Goal: Information Seeking & Learning: Learn about a topic

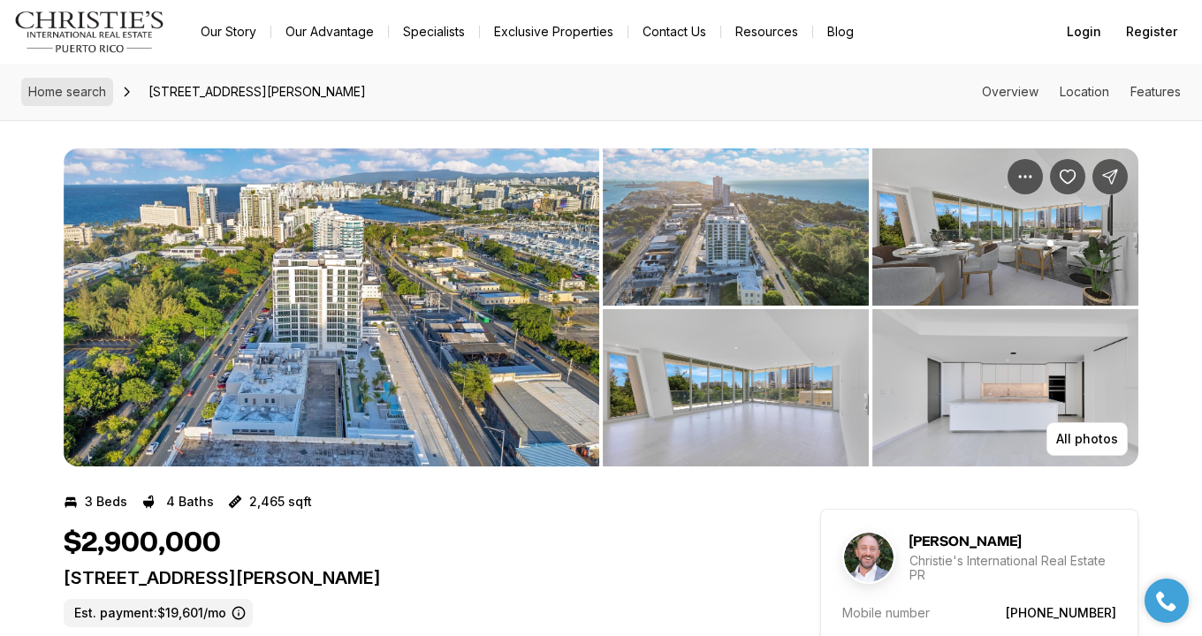
click at [75, 86] on span "Home search" at bounding box center [67, 91] width 78 height 15
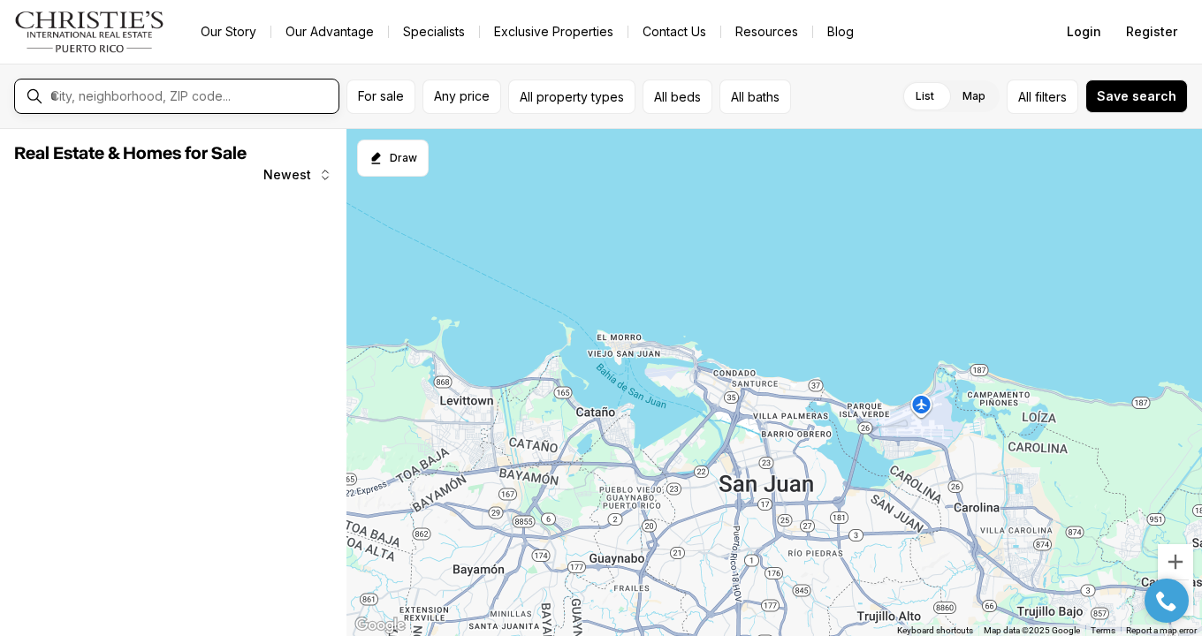
click at [82, 99] on input "text" at bounding box center [190, 96] width 281 height 16
type input "**********"
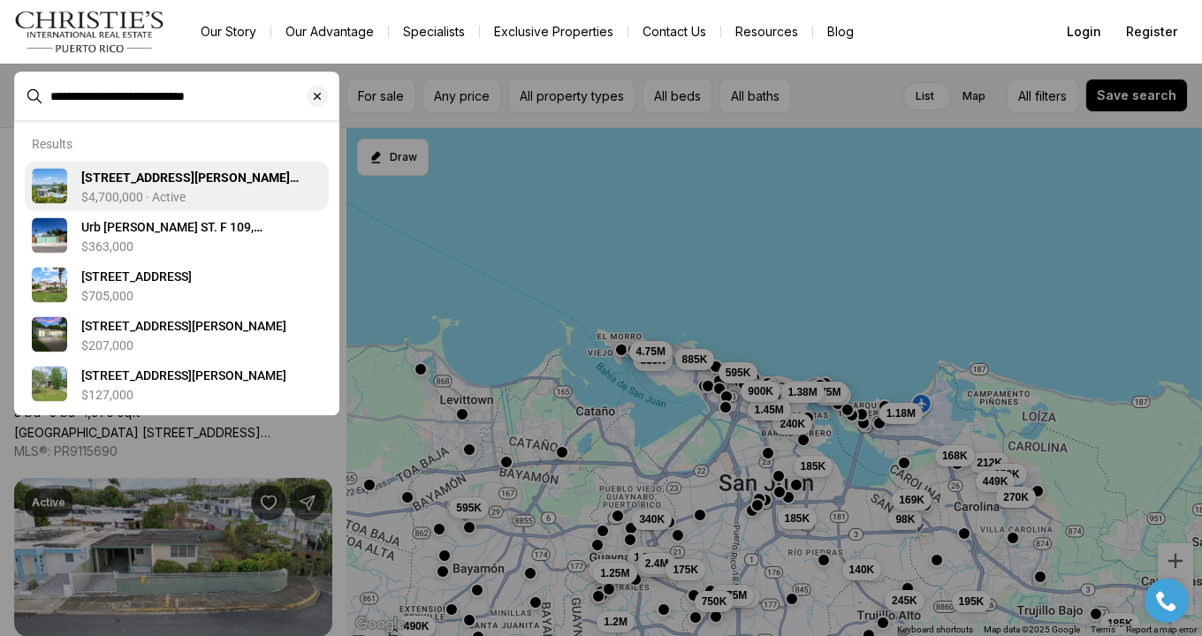
click at [162, 199] on p "$4,700,000 · Active" at bounding box center [133, 197] width 104 height 14
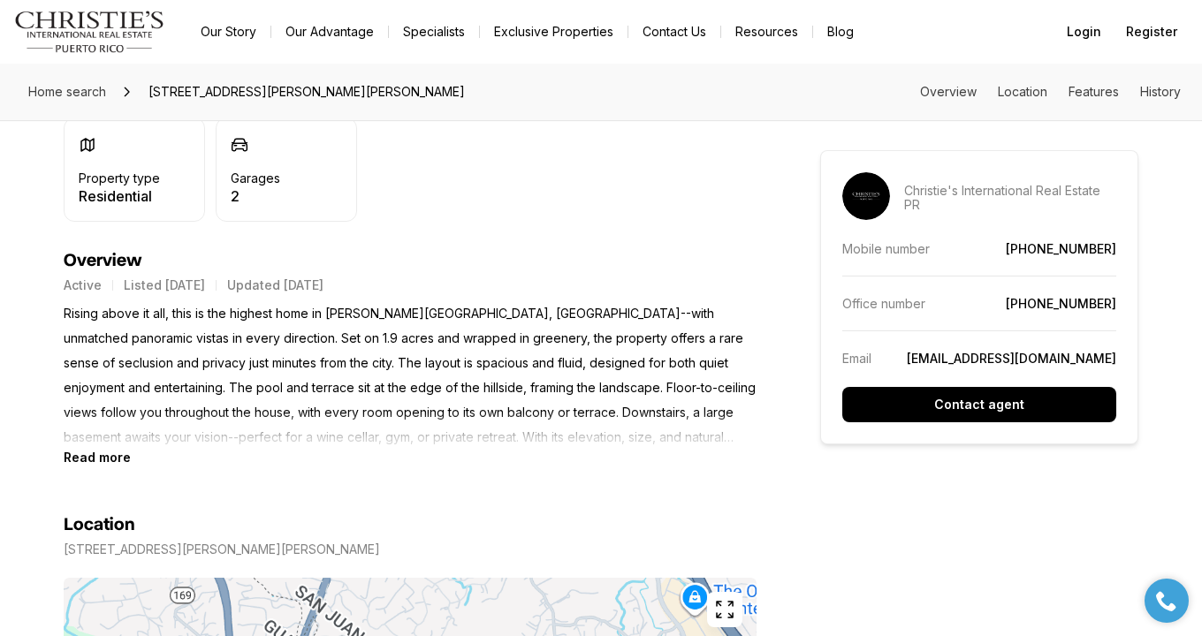
scroll to position [655, 0]
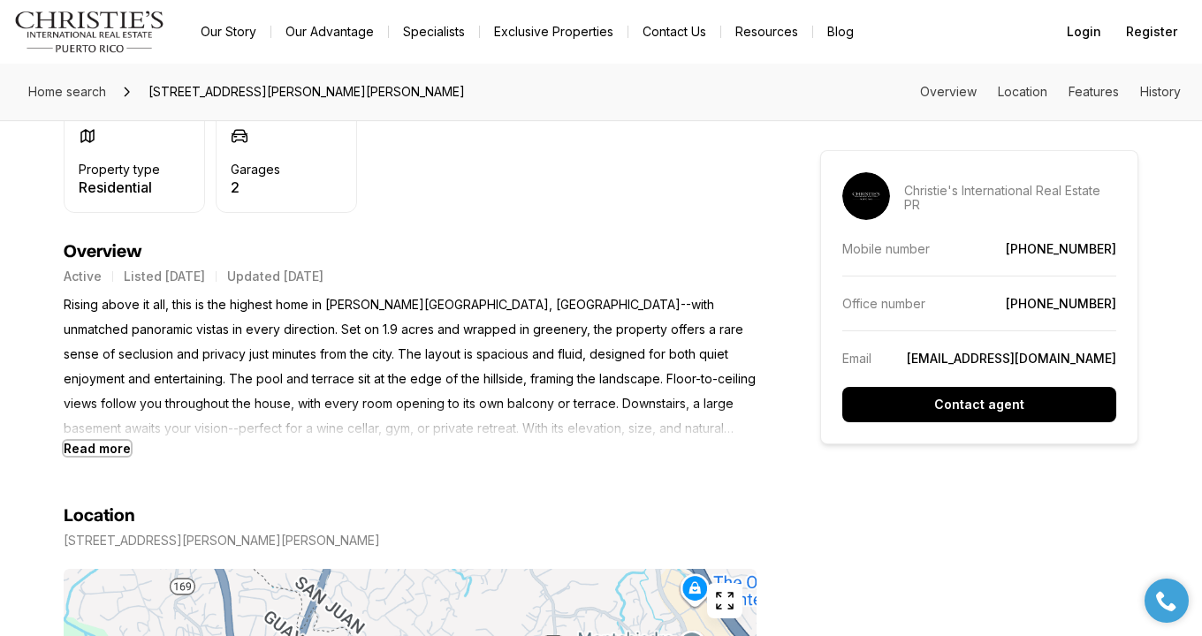
click at [81, 442] on b "Read more" at bounding box center [97, 448] width 67 height 15
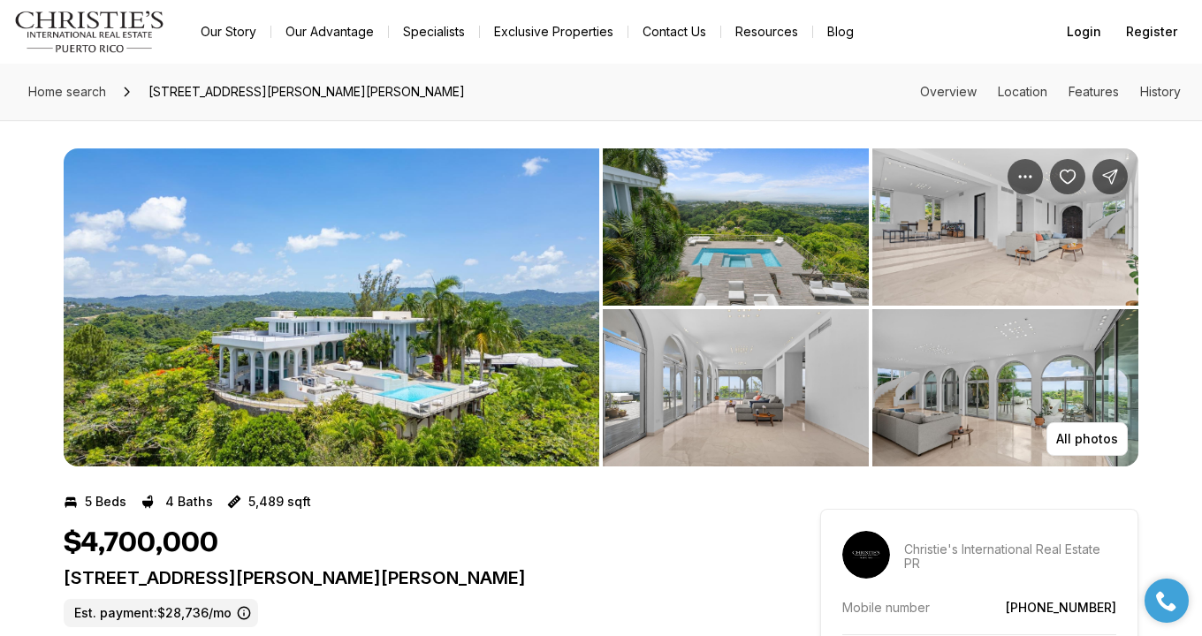
scroll to position [0, 0]
click at [487, 330] on img "View image gallery" at bounding box center [332, 307] width 536 height 318
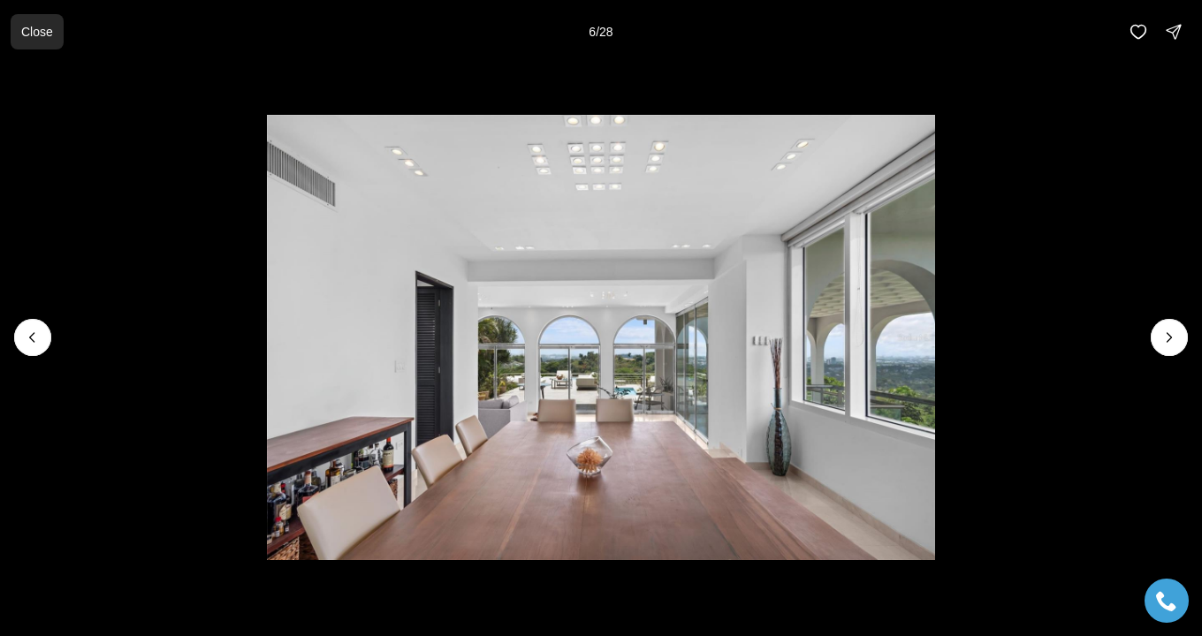
click at [48, 35] on p "Close" at bounding box center [37, 32] width 32 height 14
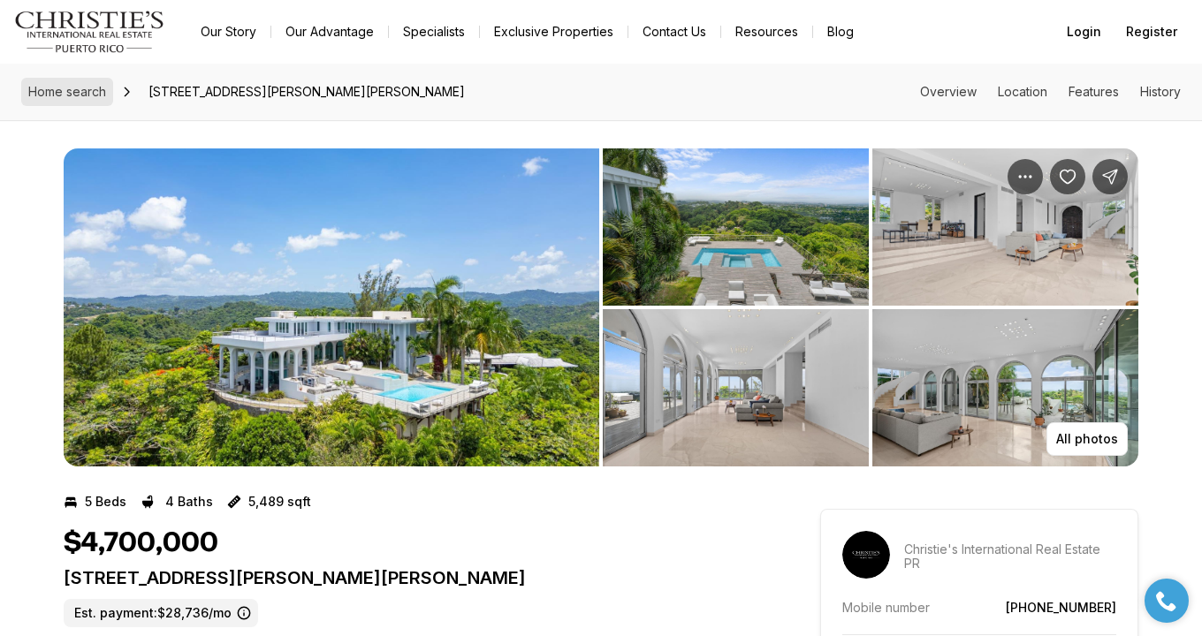
click at [89, 95] on span "Home search" at bounding box center [67, 91] width 78 height 15
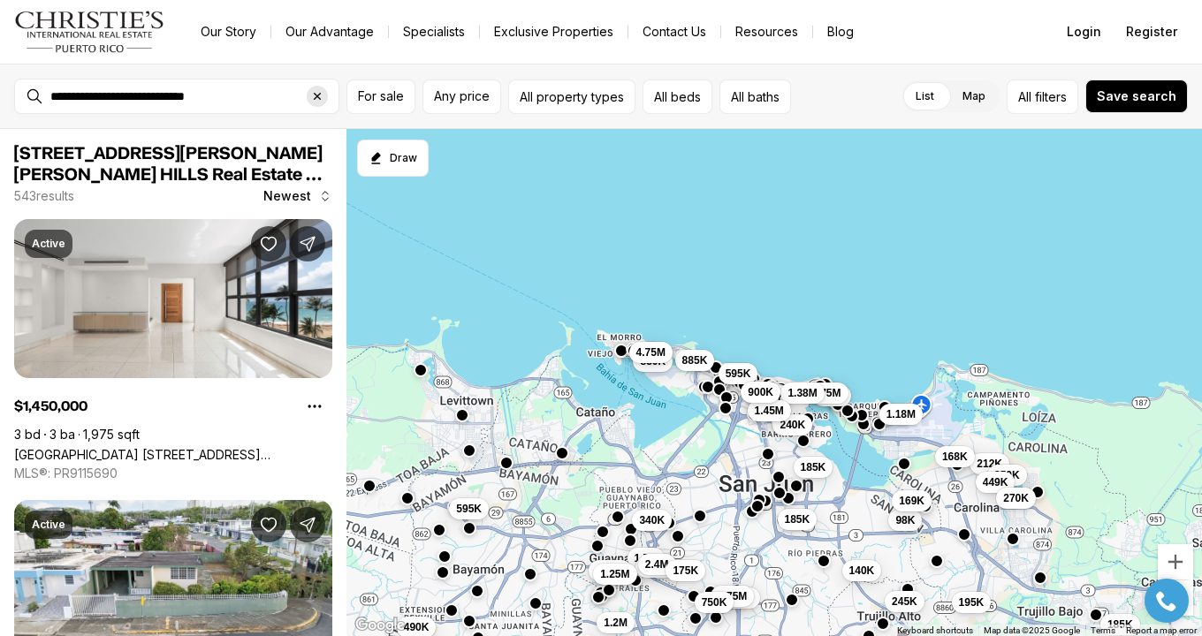
click at [324, 103] on div "Clear search input" at bounding box center [317, 96] width 21 height 21
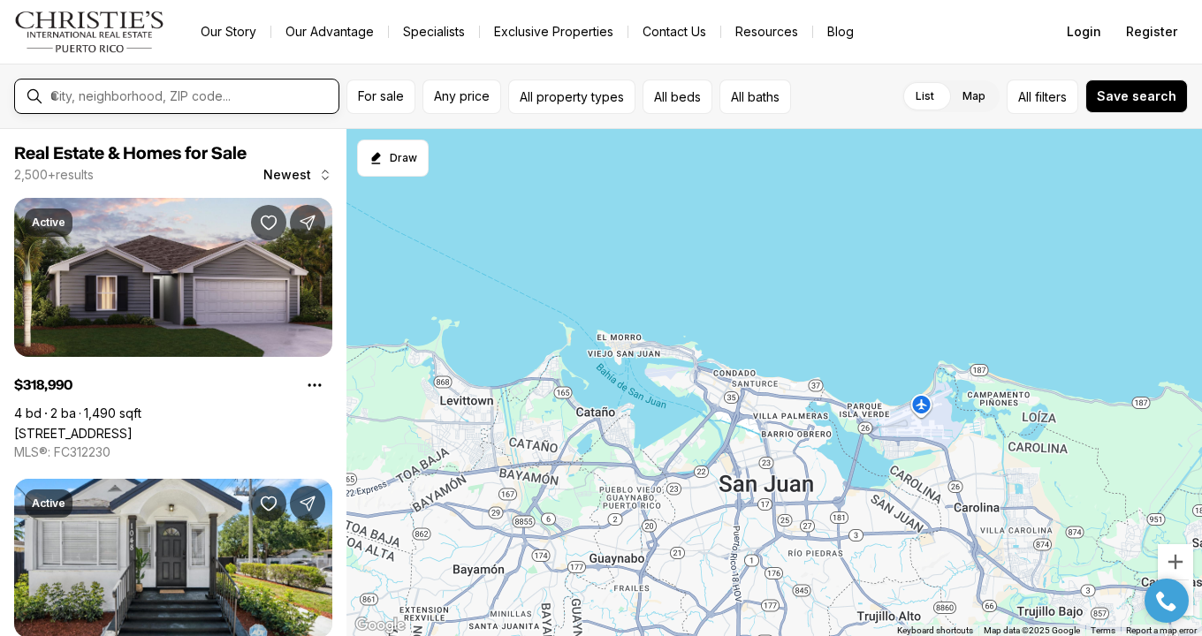
click at [123, 103] on input "text" at bounding box center [190, 96] width 281 height 16
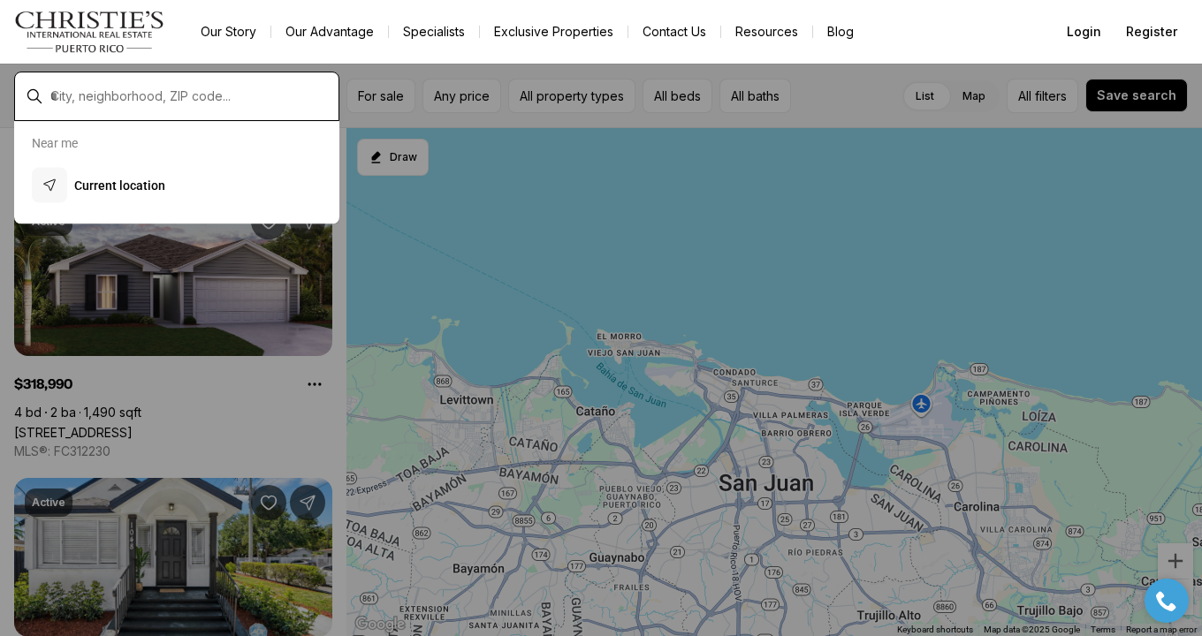
type input "**********"
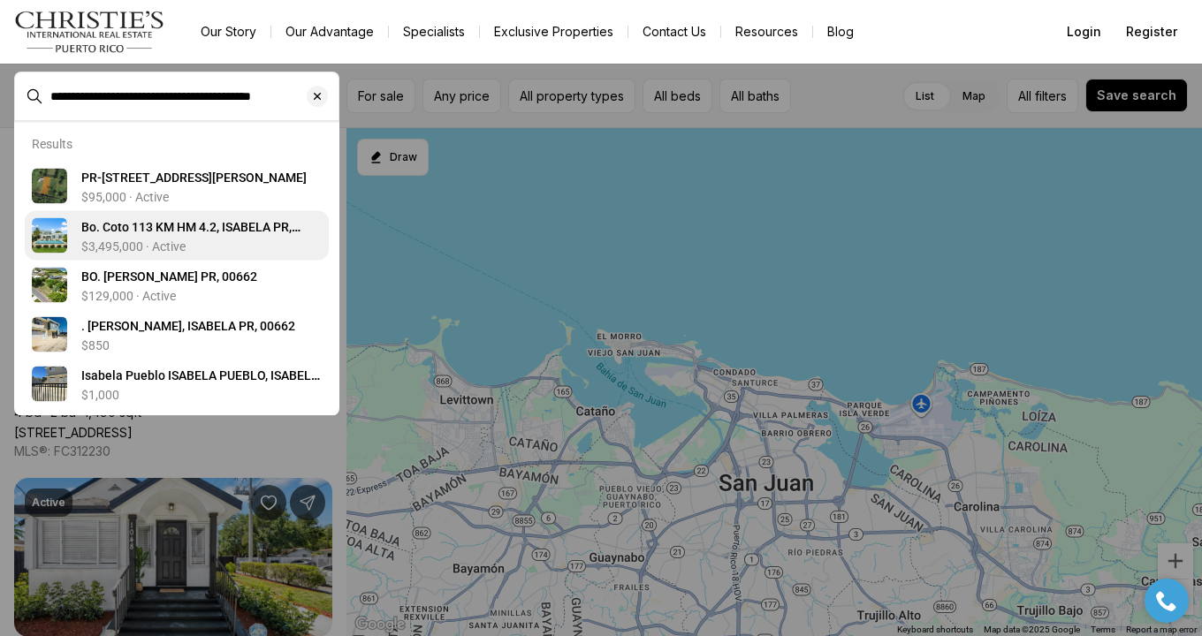
click at [156, 239] on p "$3,495,000 · Active" at bounding box center [133, 246] width 104 height 14
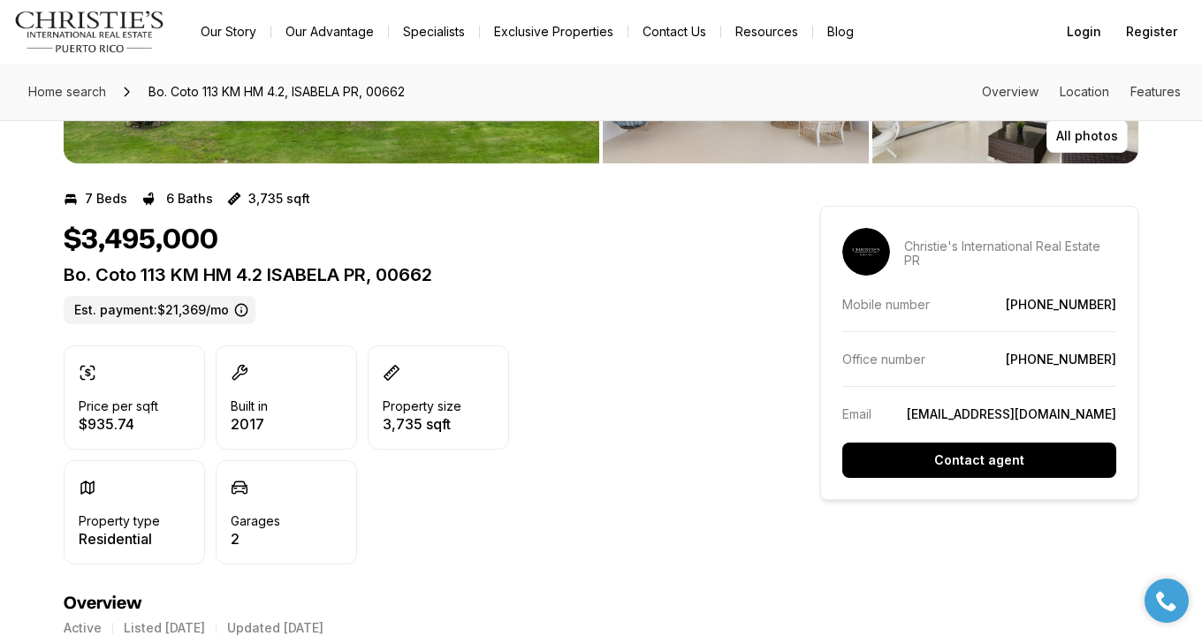
scroll to position [282, 0]
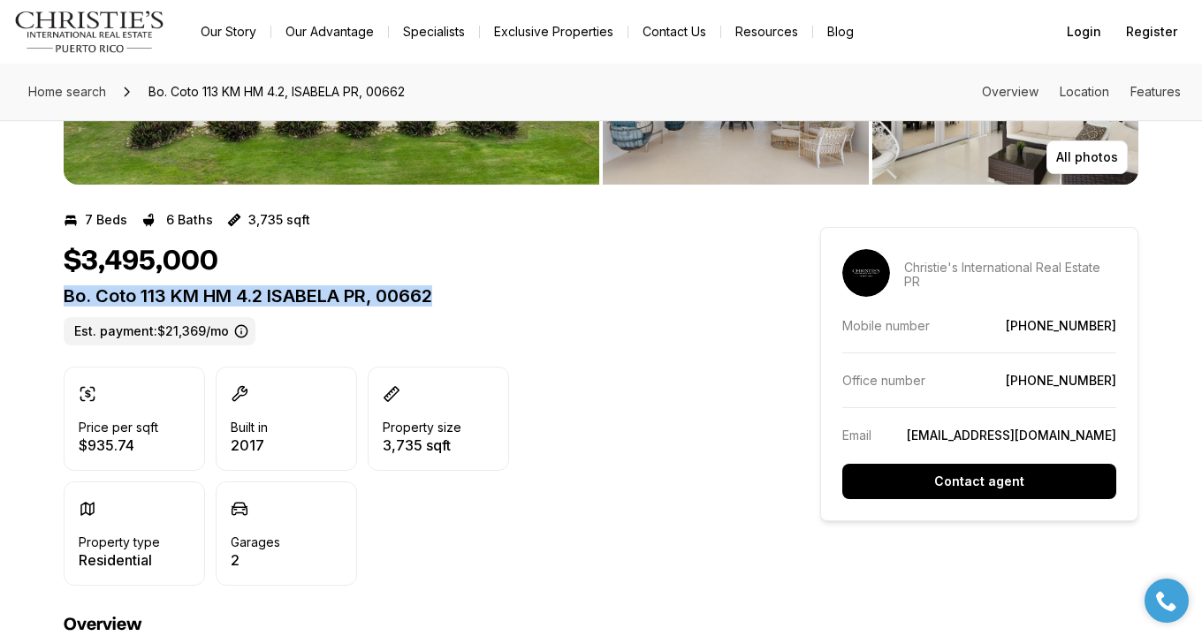
drag, startPoint x: 56, startPoint y: 293, endPoint x: 477, endPoint y: 300, distance: 421.6
copy p "Bo. Coto 113 KM HM 4.2 ISABELA PR, 00662"
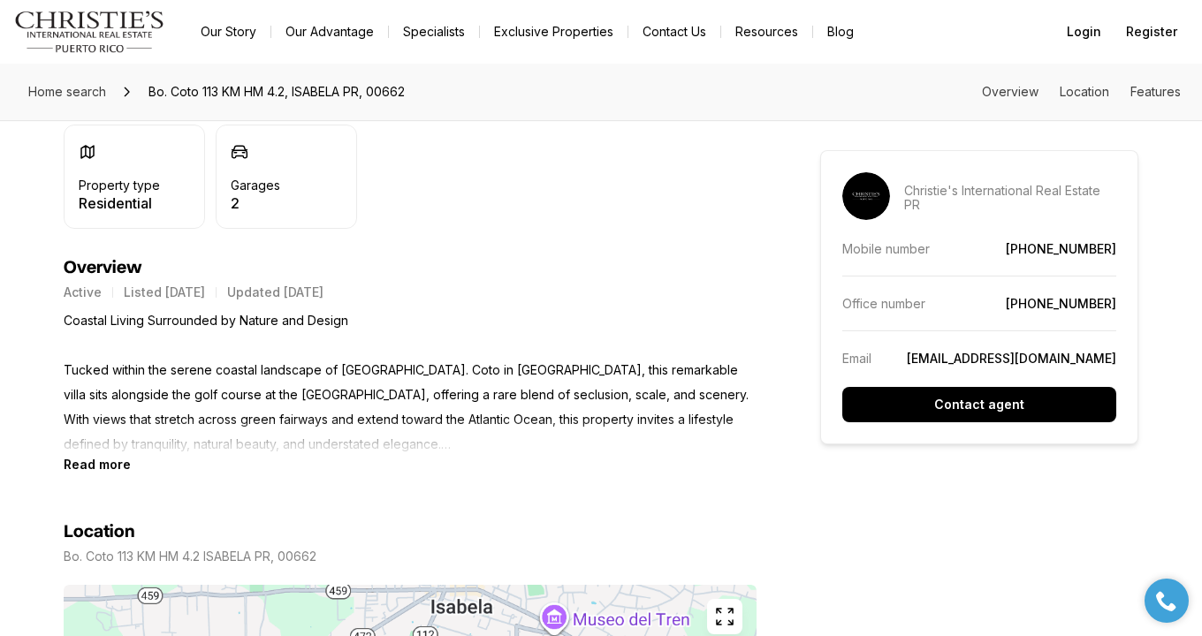
scroll to position [640, 0]
click at [129, 467] on div "Read more" at bounding box center [410, 463] width 693 height 15
click at [113, 461] on b "Read more" at bounding box center [97, 463] width 67 height 15
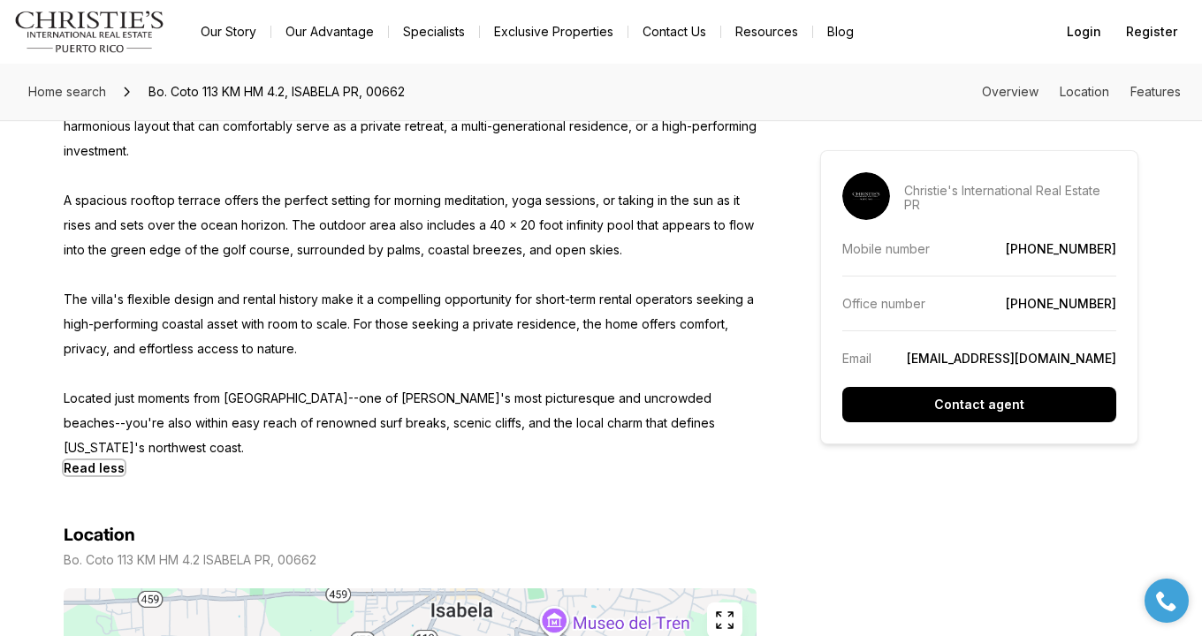
scroll to position [1406, 0]
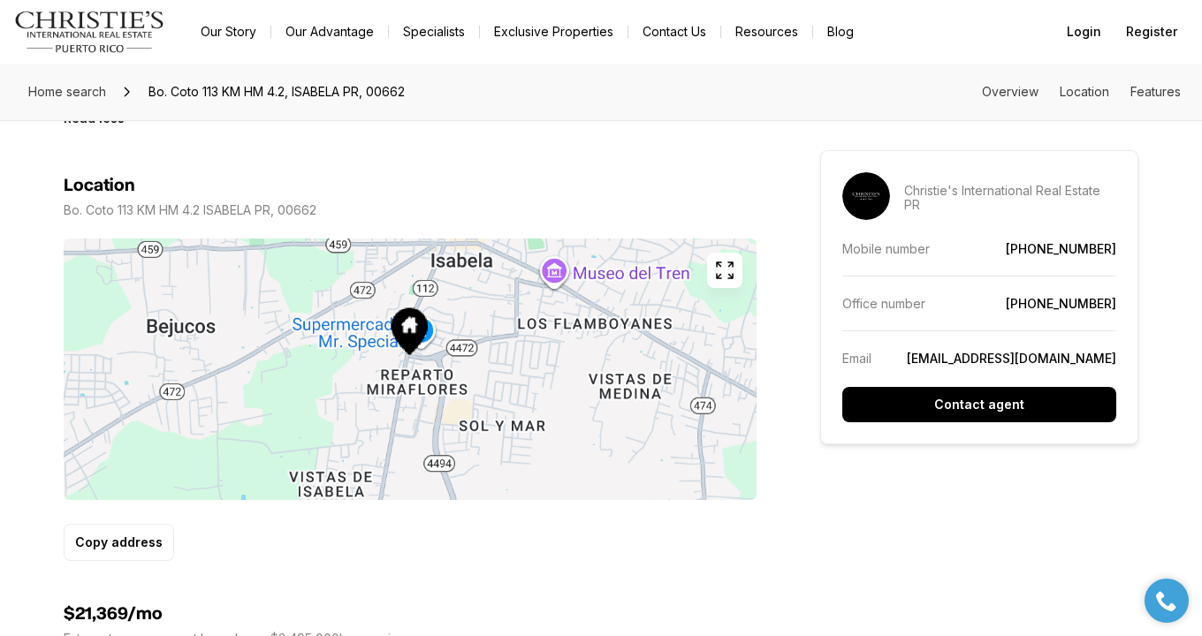
click at [716, 259] on button "button" at bounding box center [724, 270] width 35 height 35
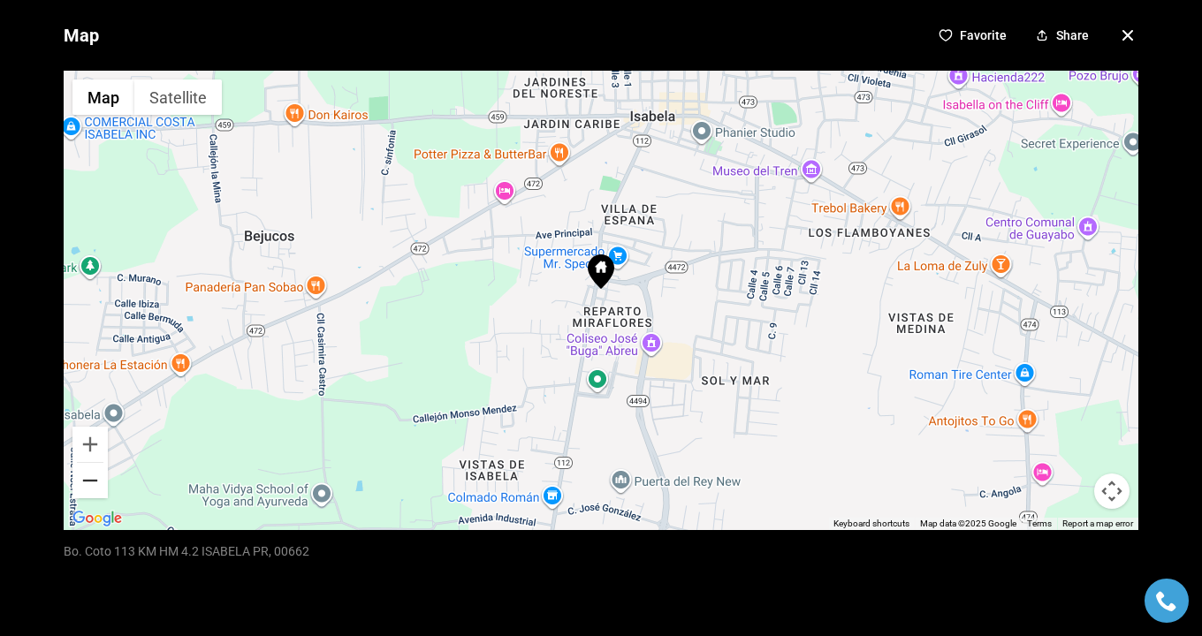
click at [89, 472] on button "Zoom out" at bounding box center [89, 480] width 35 height 35
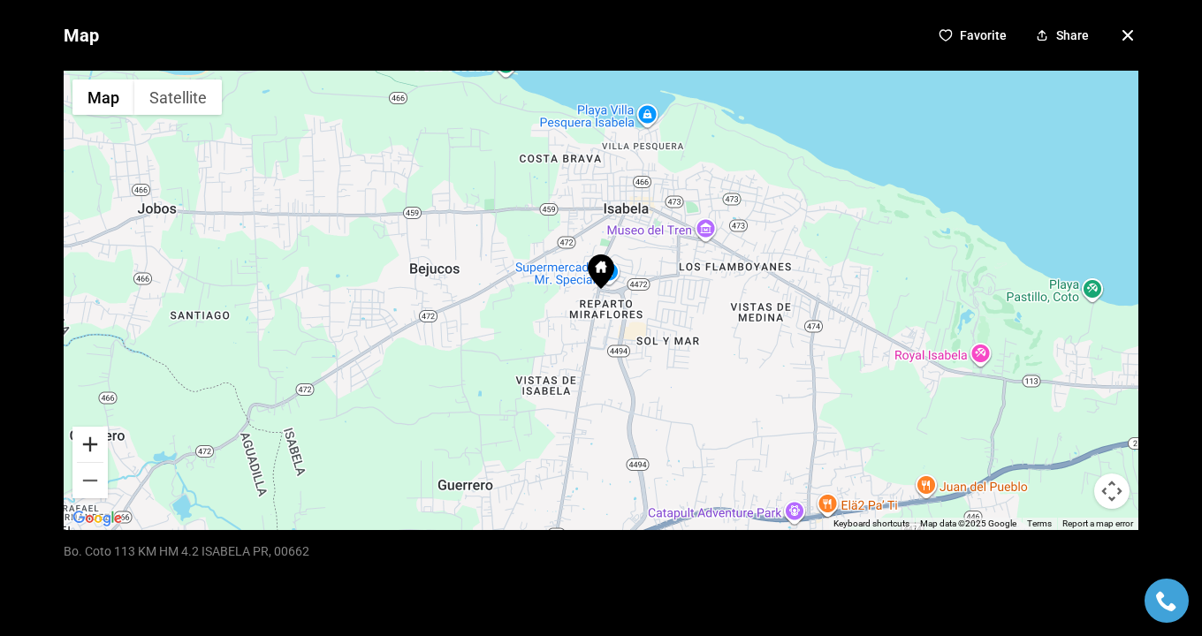
click at [93, 441] on button "Zoom in" at bounding box center [89, 444] width 35 height 35
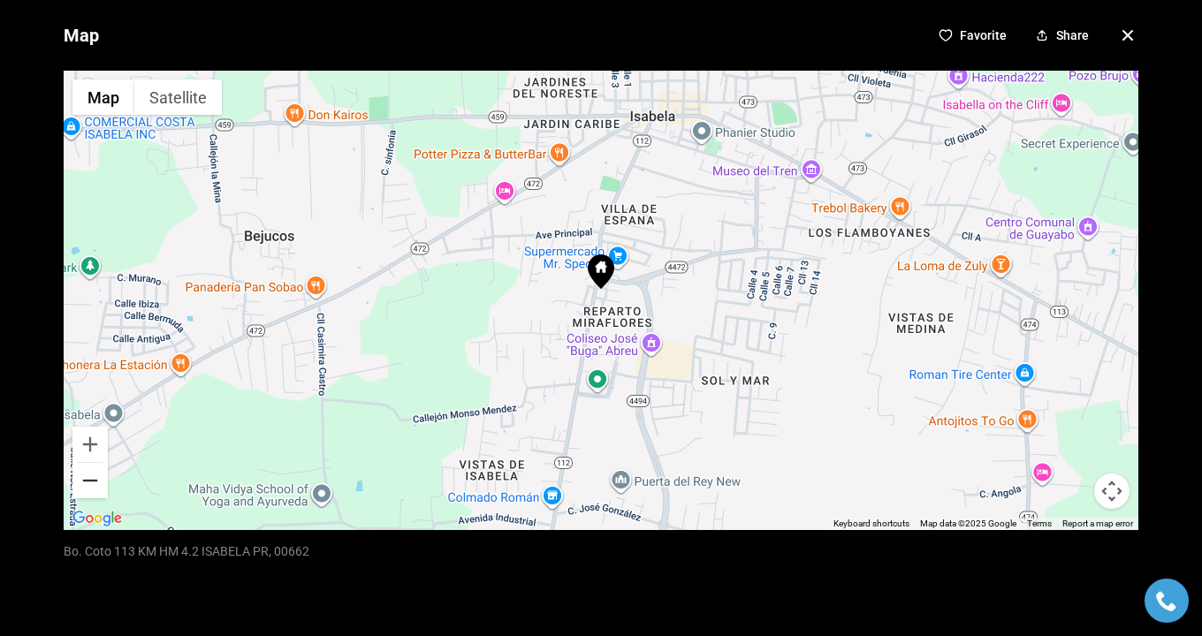
click at [98, 483] on button "Zoom out" at bounding box center [89, 480] width 35 height 35
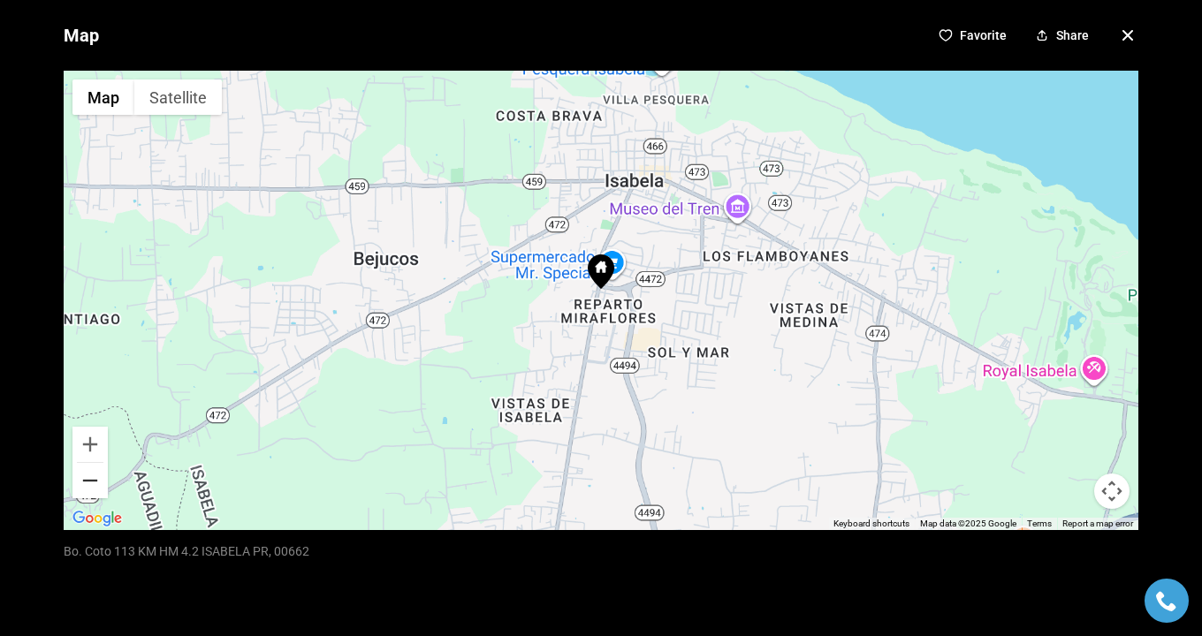
click at [98, 483] on button "Zoom out" at bounding box center [89, 480] width 35 height 35
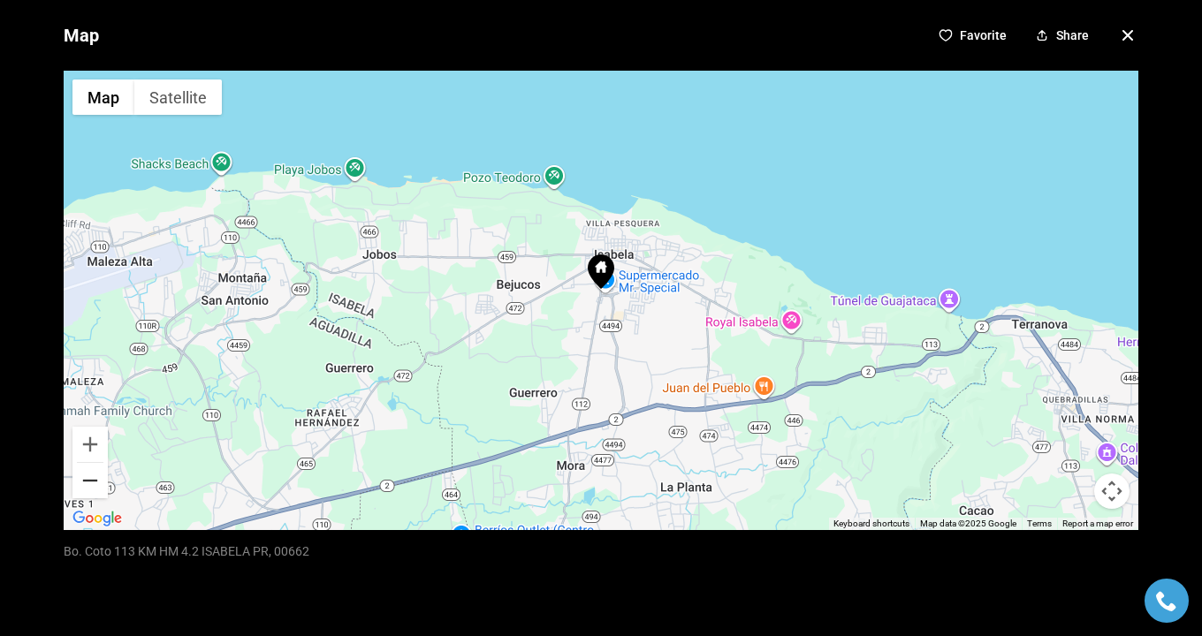
click at [98, 483] on button "Zoom out" at bounding box center [89, 480] width 35 height 35
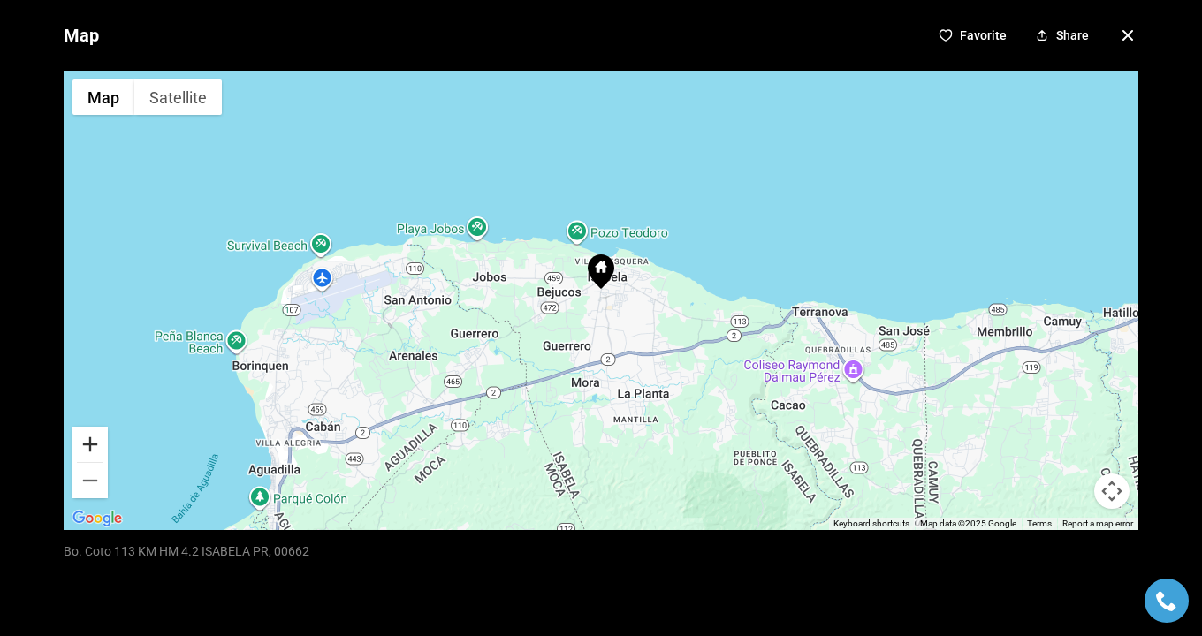
click at [94, 443] on button "Zoom in" at bounding box center [89, 444] width 35 height 35
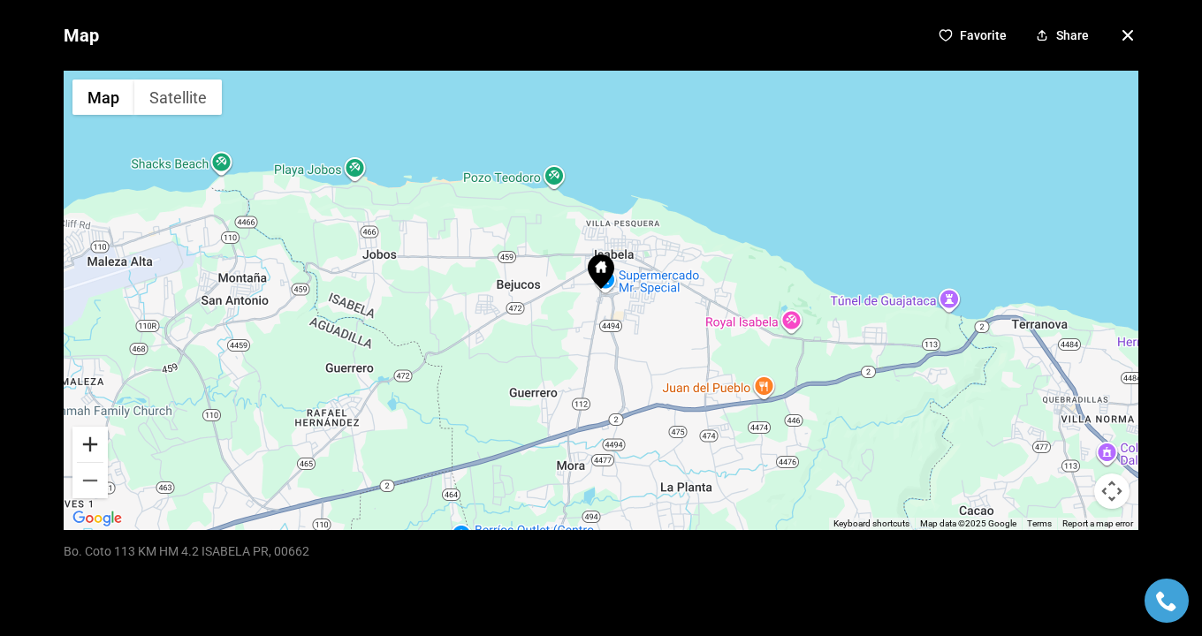
click at [94, 443] on button "Zoom in" at bounding box center [89, 444] width 35 height 35
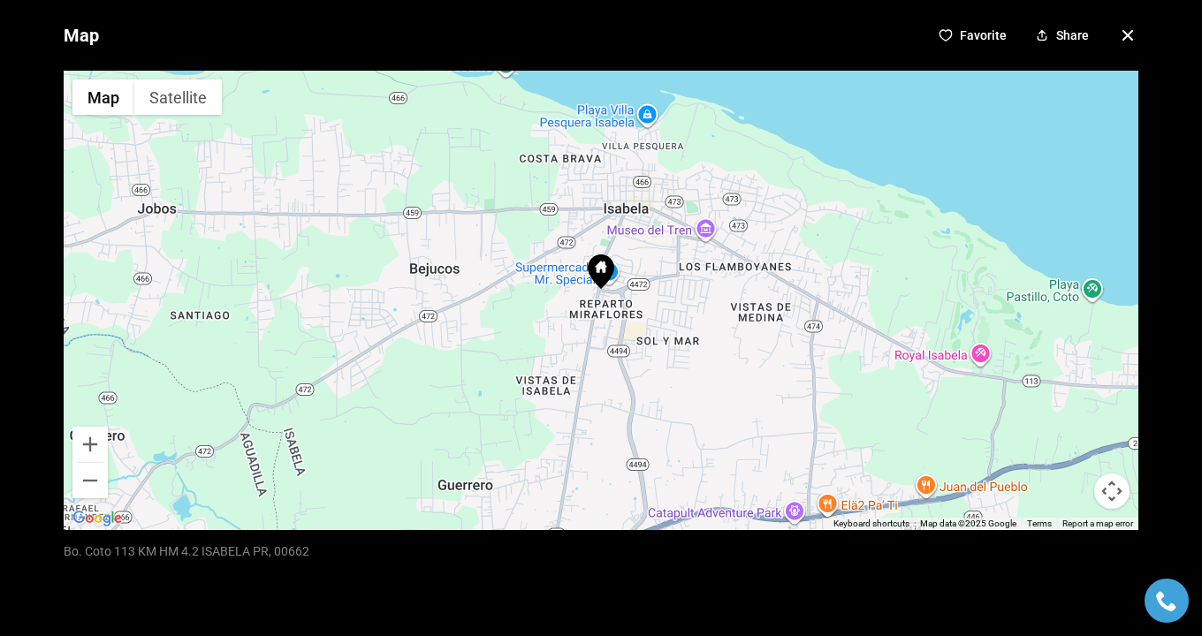
click at [1129, 34] on icon "button" at bounding box center [1127, 35] width 21 height 21
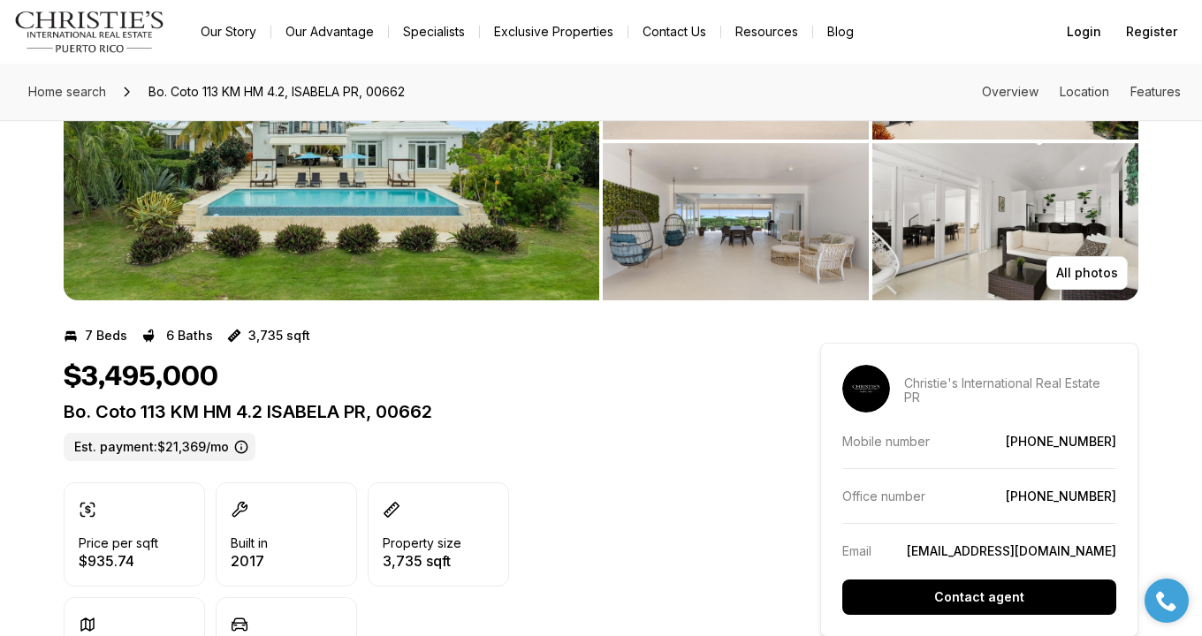
scroll to position [0, 0]
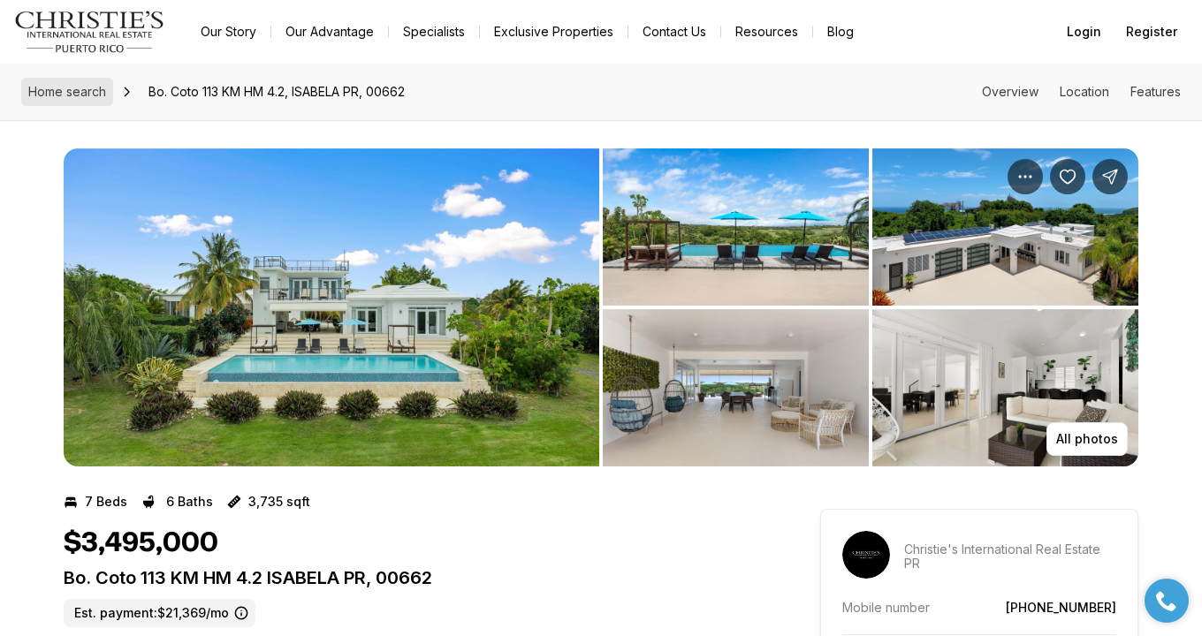
click at [64, 102] on link "Home search" at bounding box center [67, 92] width 92 height 28
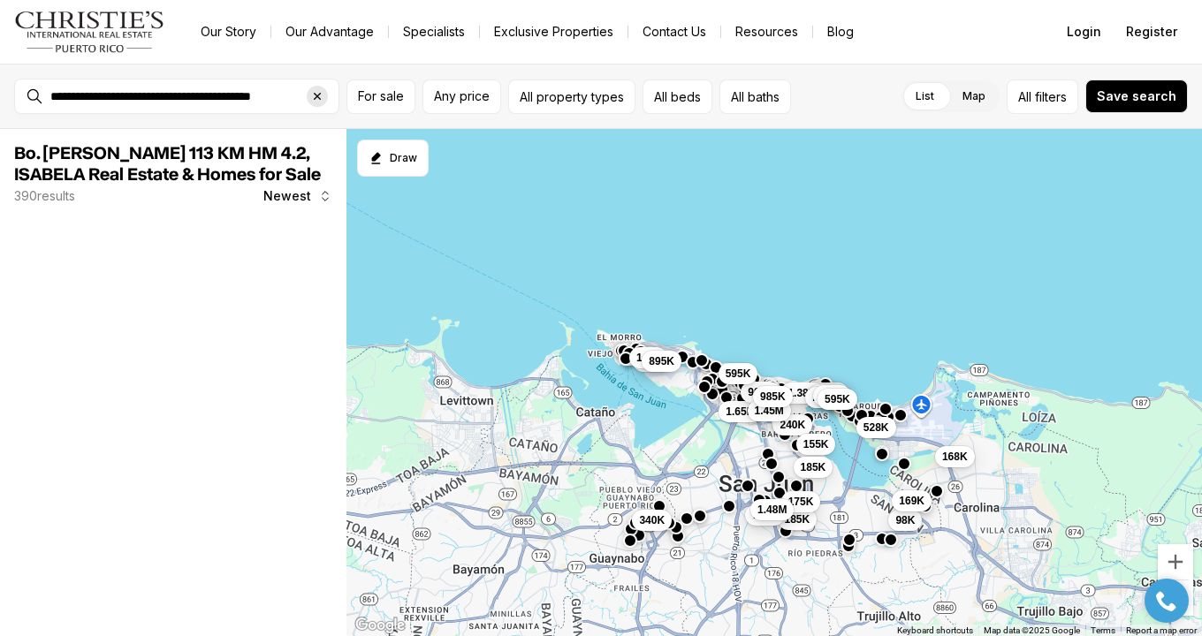
click at [315, 90] on icon "Clear search input" at bounding box center [317, 96] width 14 height 14
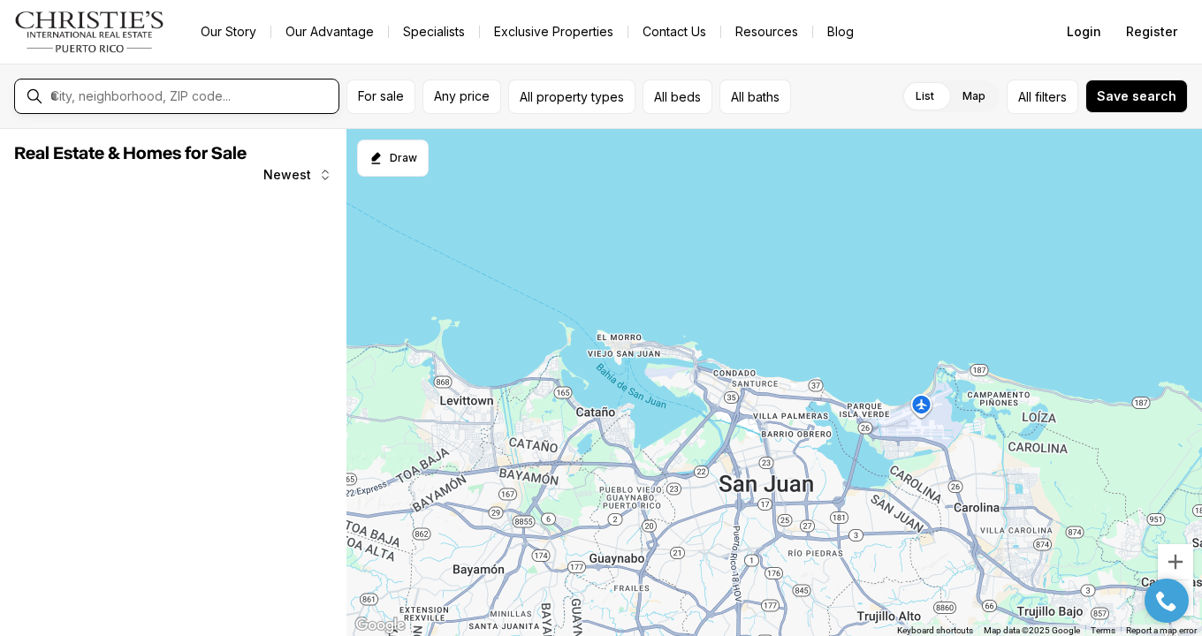
click at [171, 102] on input "text" at bounding box center [190, 96] width 281 height 16
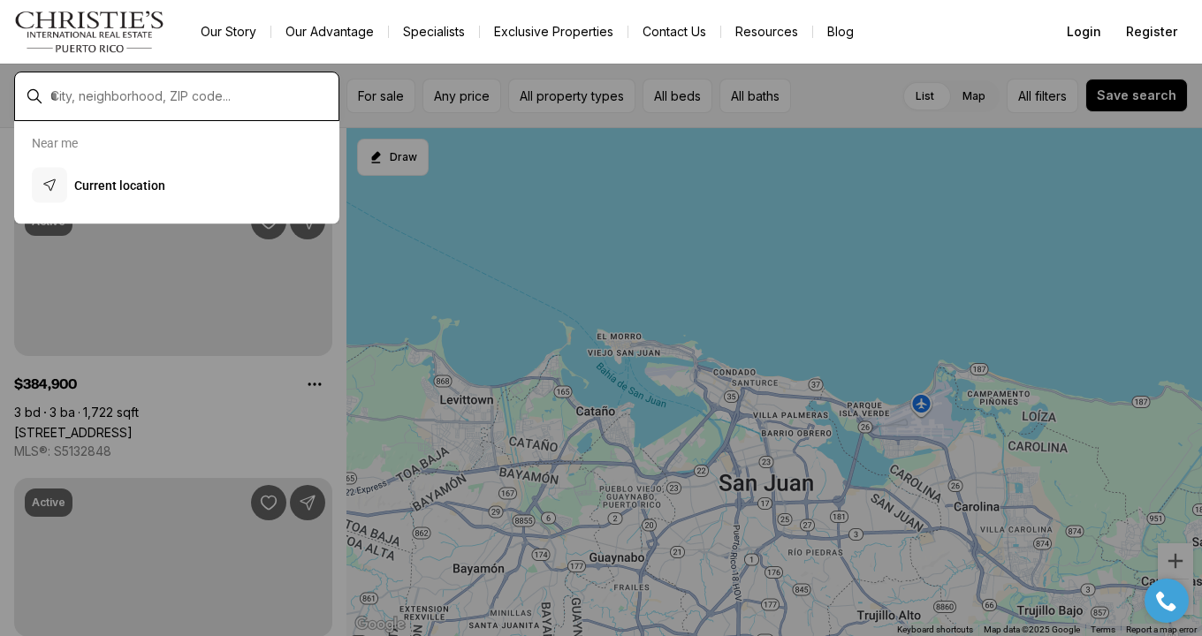
type input "**********"
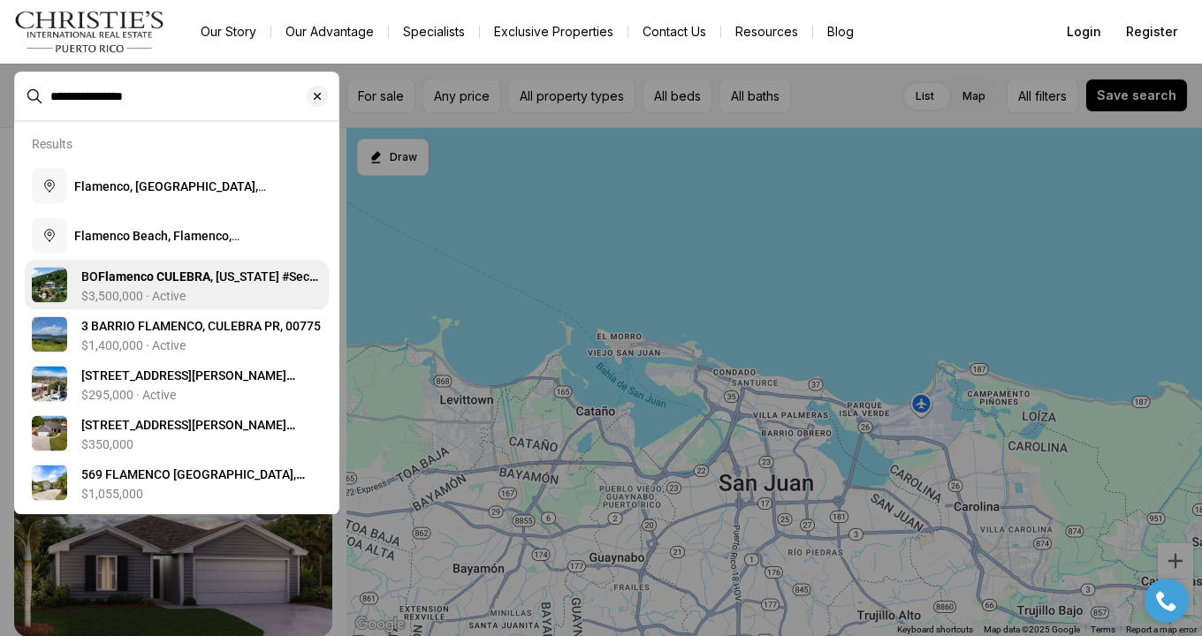
click at [182, 278] on b "Flamenco CULEBRA" at bounding box center [154, 277] width 112 height 14
